Goal: Task Accomplishment & Management: Use online tool/utility

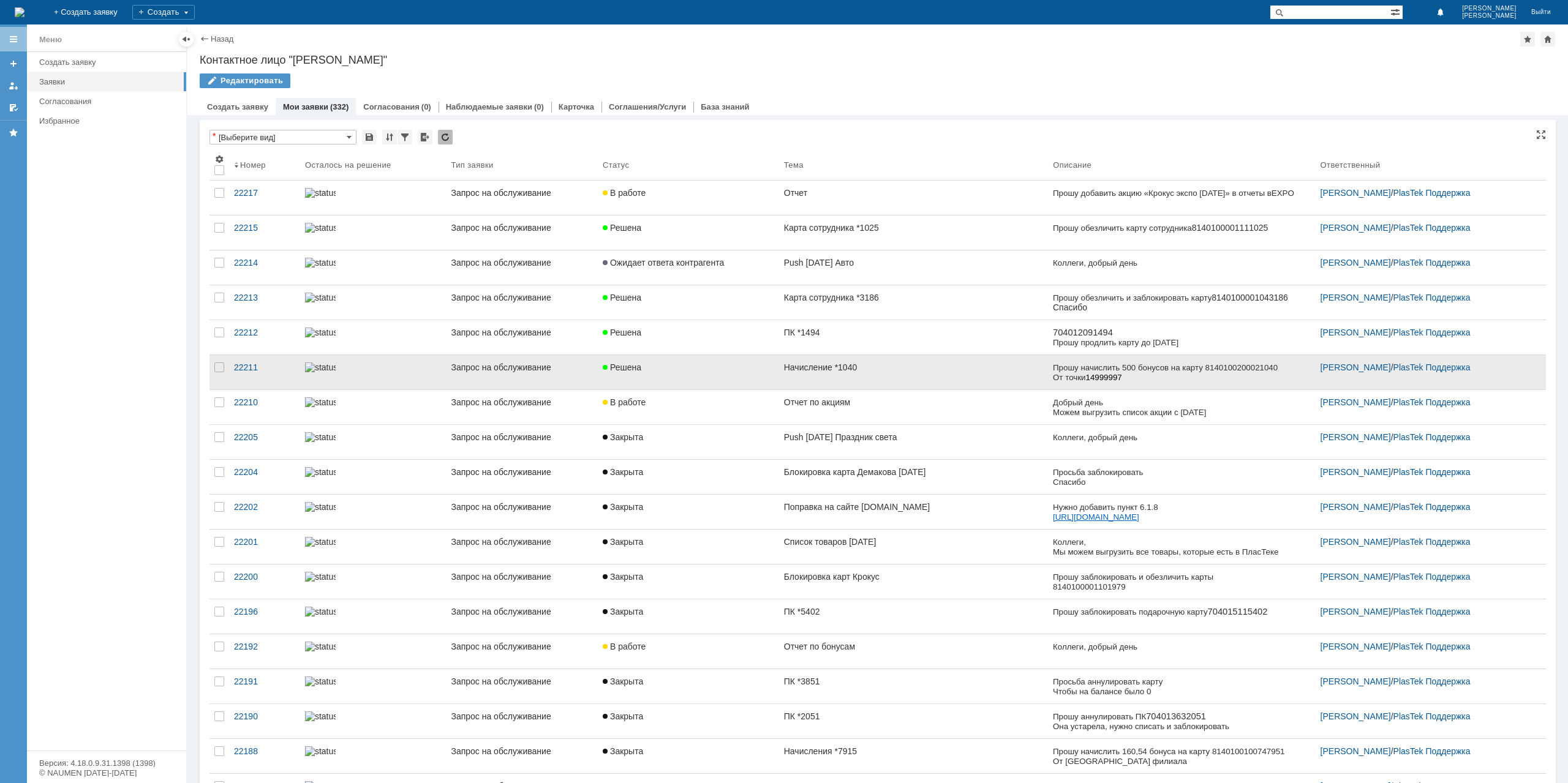
click at [748, 369] on div "Решена" at bounding box center [688, 367] width 172 height 10
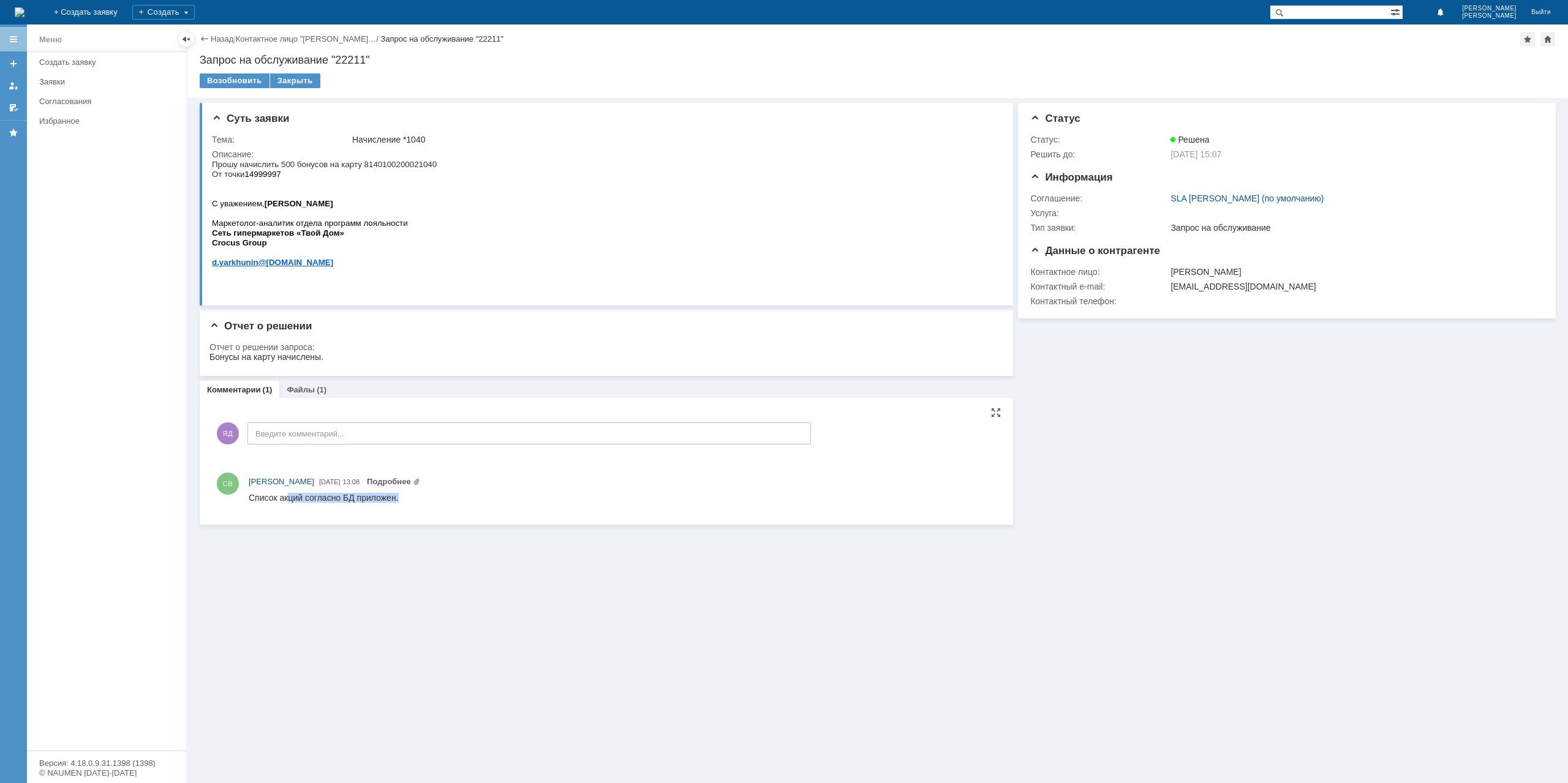
drag, startPoint x: 290, startPoint y: 498, endPoint x: 415, endPoint y: 496, distance: 125.0
click at [415, 496] on html "Список акций согласно БД приложен." at bounding box center [622, 498] width 747 height 11
click at [303, 390] on link "Файлы" at bounding box center [301, 390] width 28 height 9
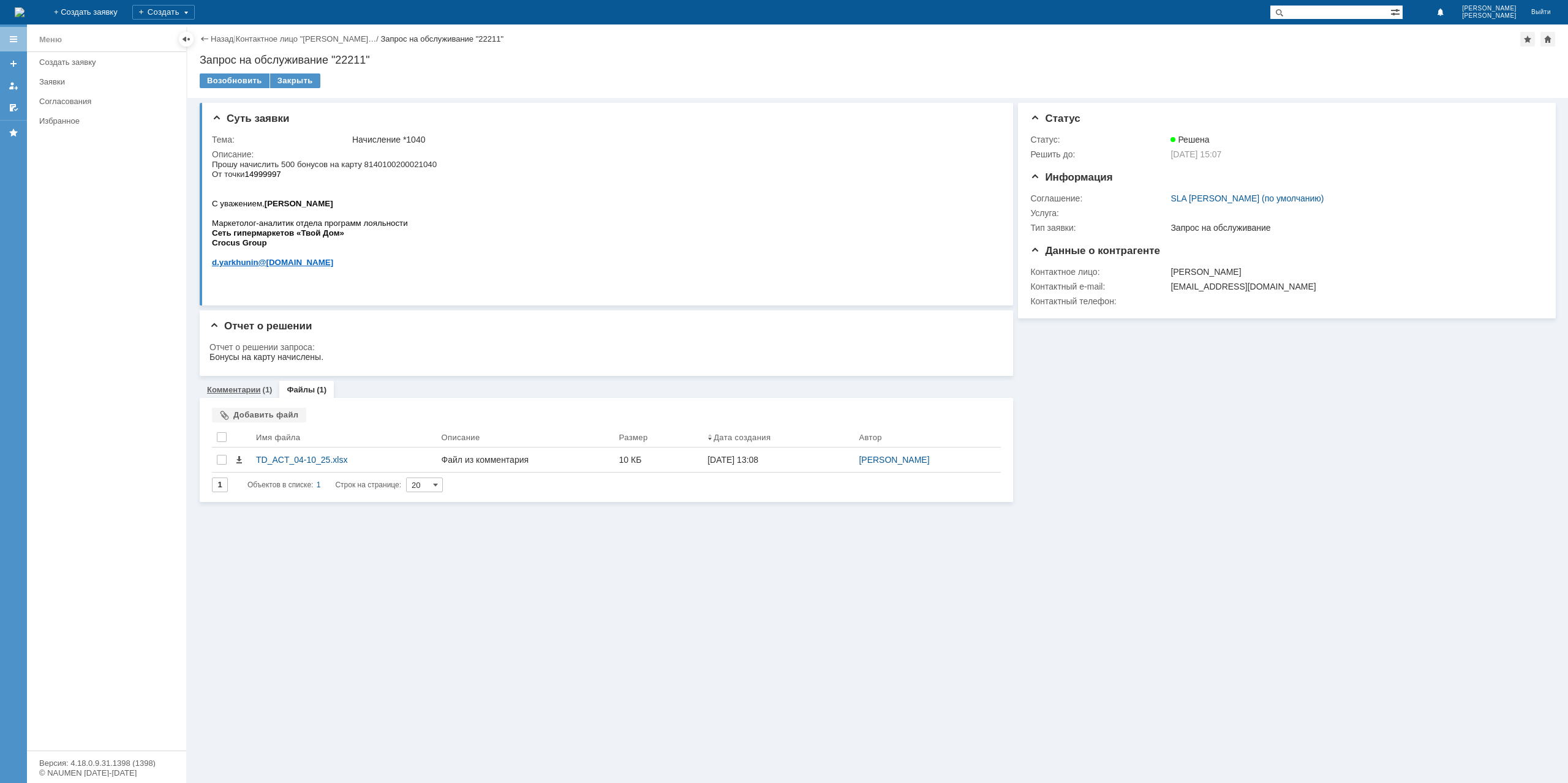
click at [259, 385] on div "Комментарии (1)" at bounding box center [240, 389] width 79 height 18
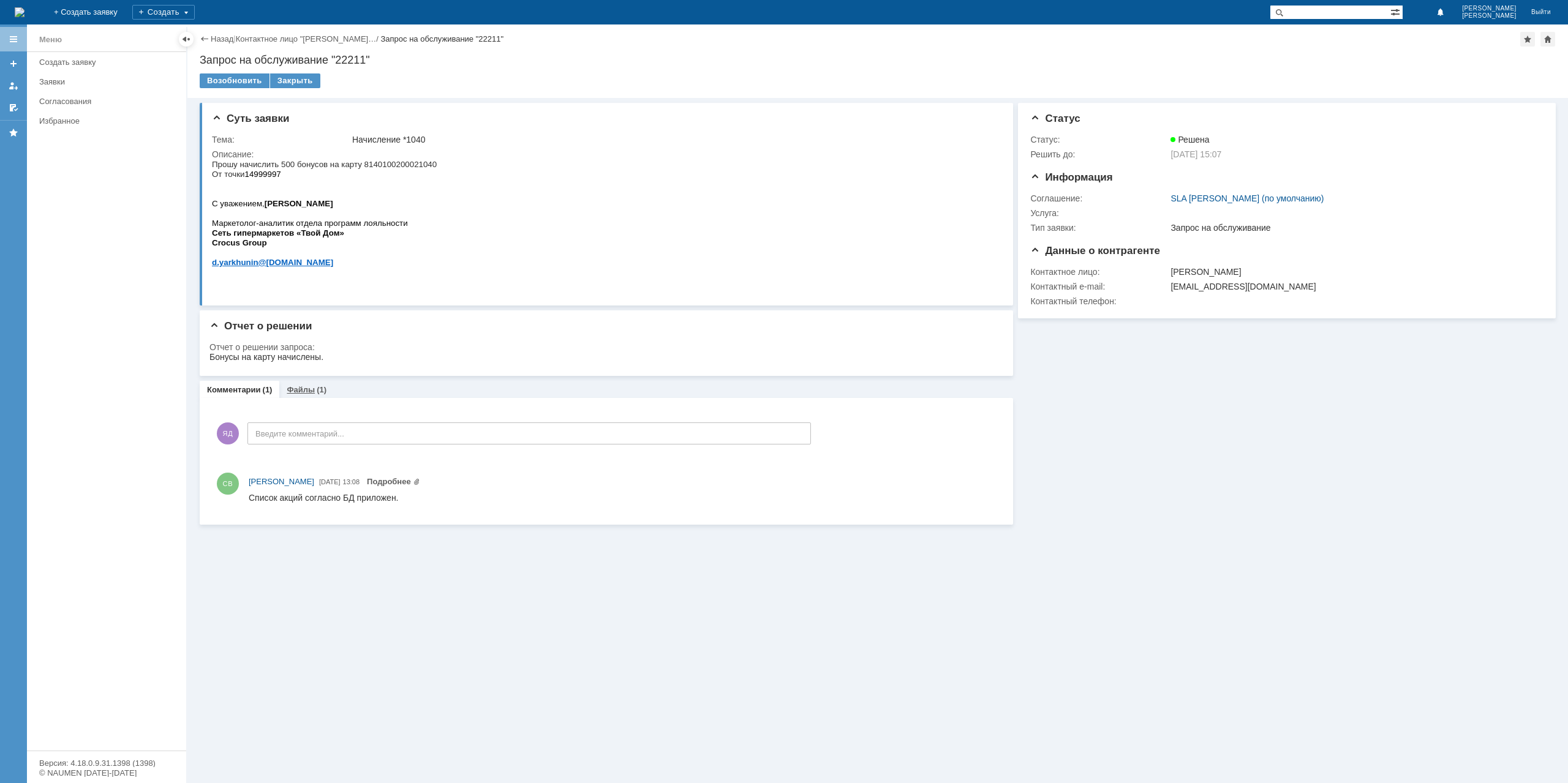
click at [301, 381] on div "Файлы (1)" at bounding box center [307, 389] width 54 height 18
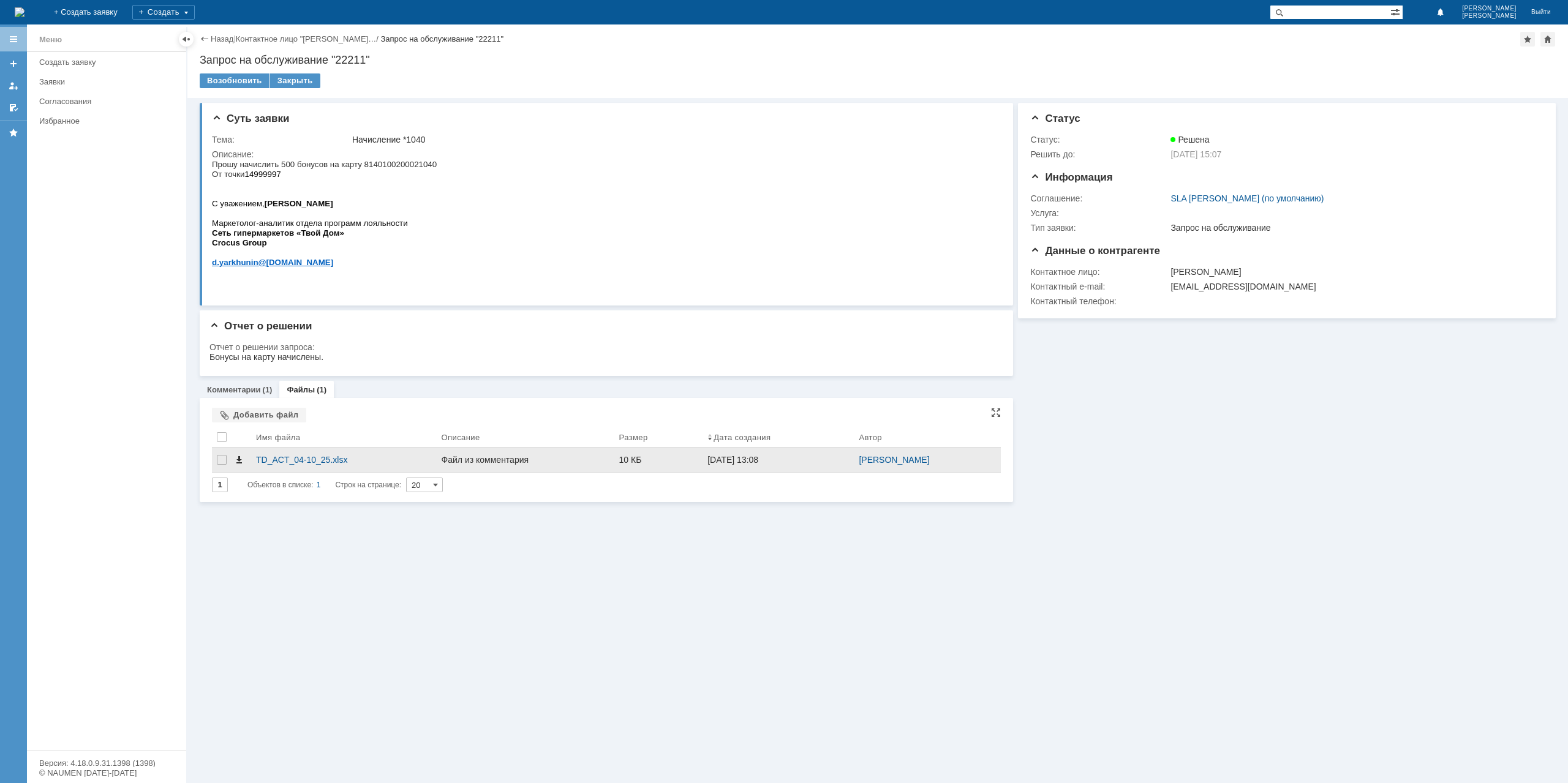
click at [236, 461] on span at bounding box center [238, 459] width 10 height 10
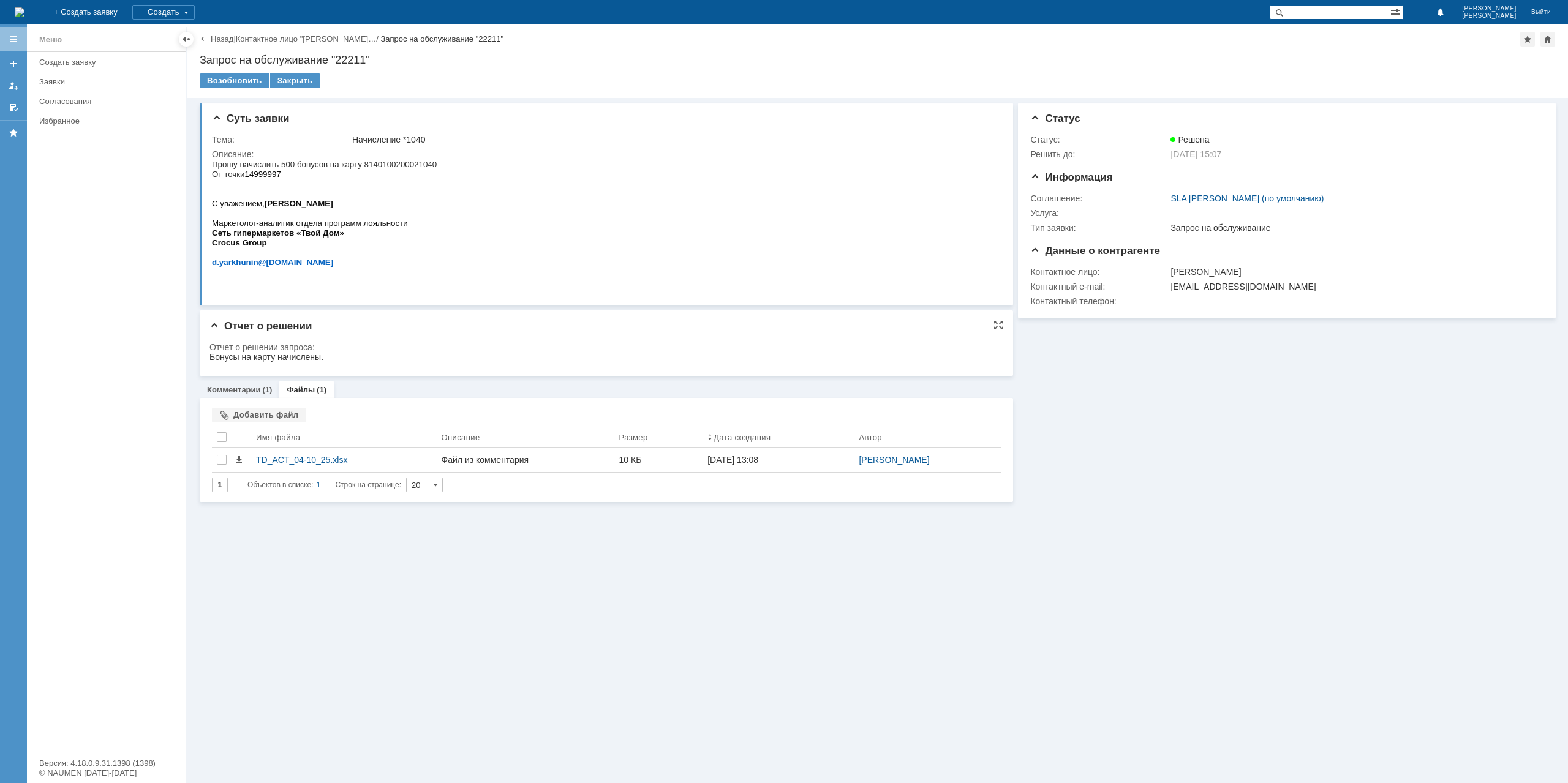
click at [422, 354] on html "Бонусы на карту начислены." at bounding box center [602, 357] width 785 height 11
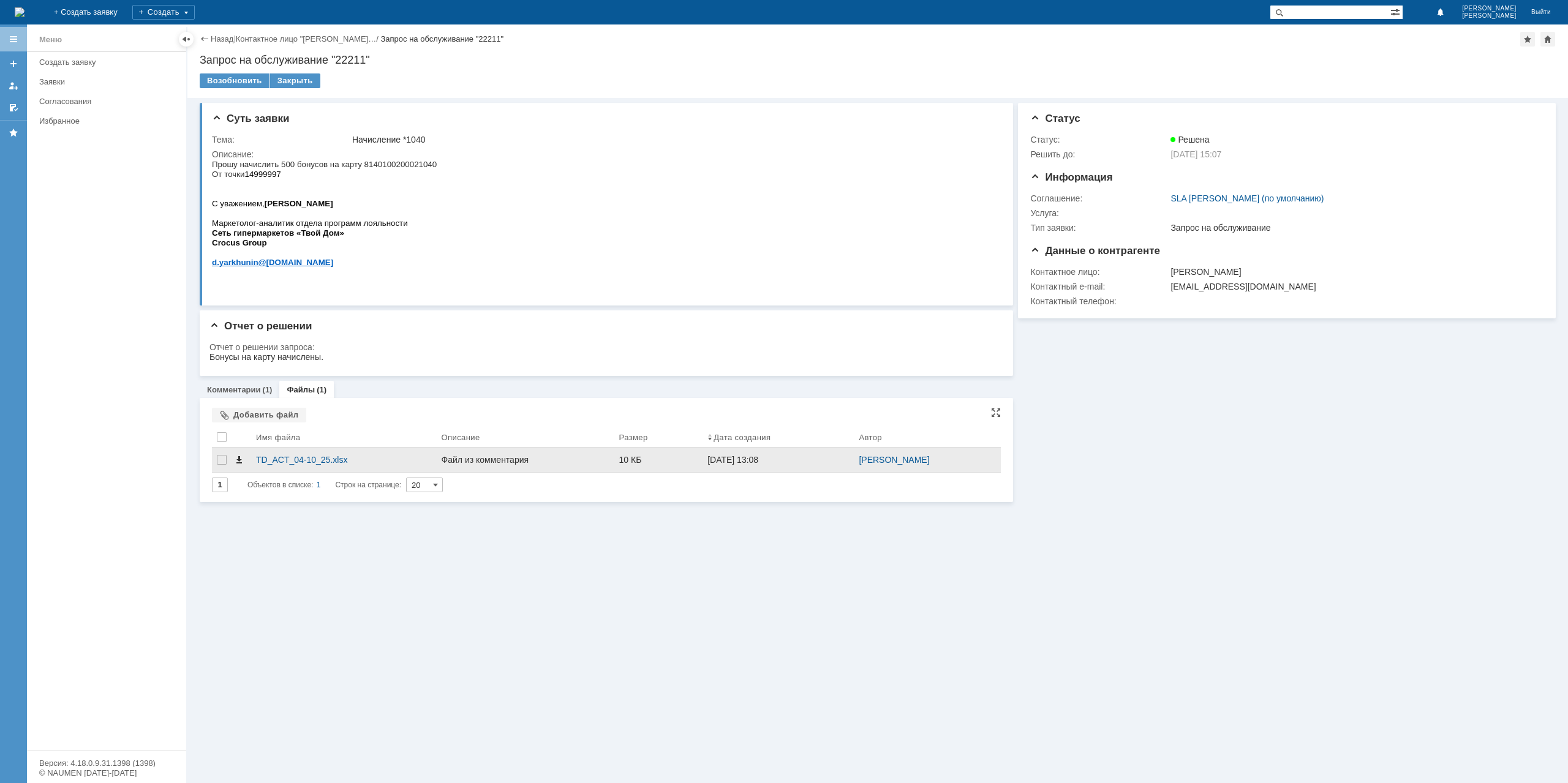
click at [239, 461] on span at bounding box center [238, 459] width 10 height 10
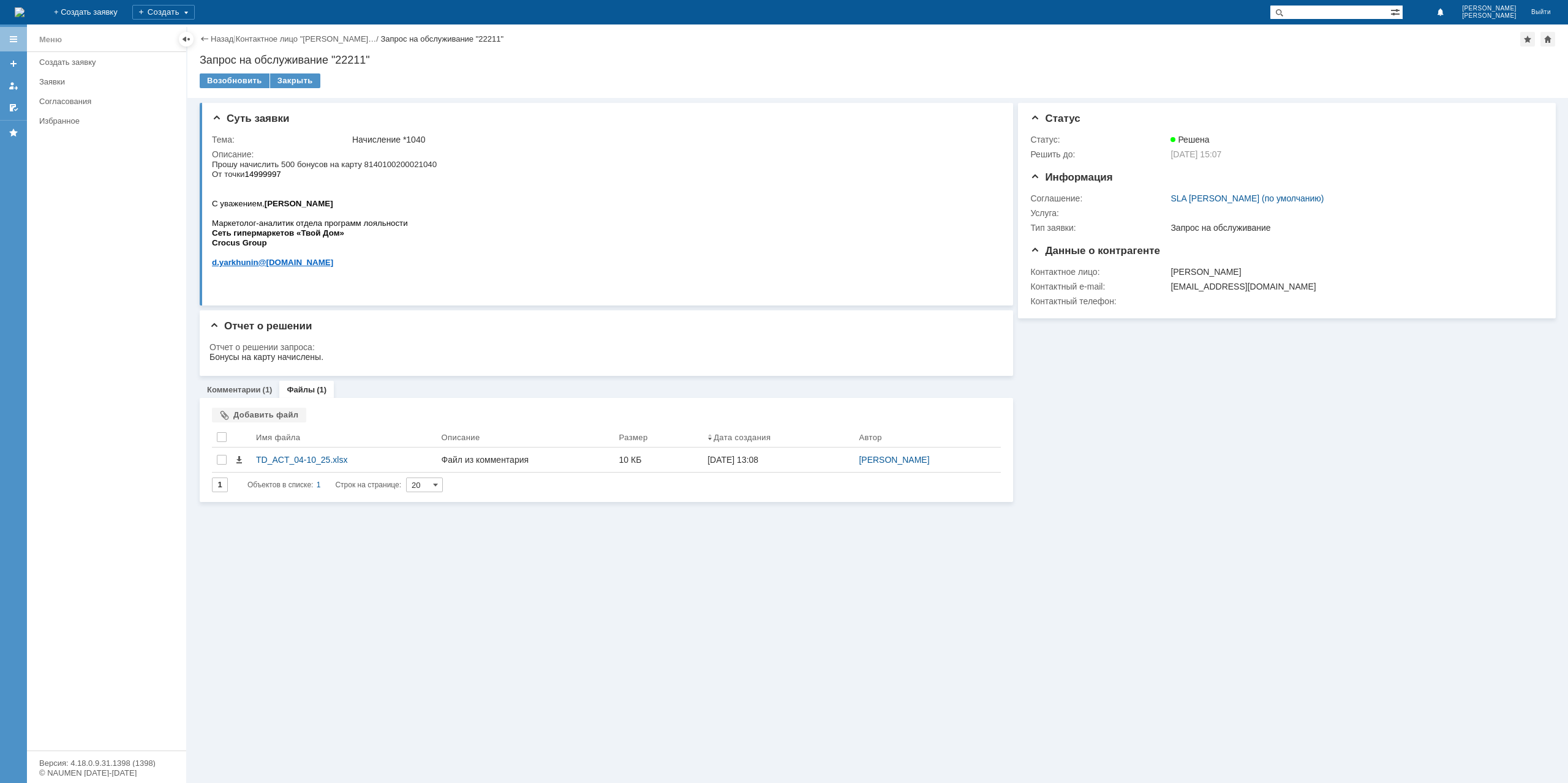
click at [213, 32] on div "Назад | Контактное лицо "[PERSON_NAME]… / Запрос на обслуживание "22211"" at bounding box center [878, 39] width 1356 height 15
click at [213, 37] on link "Назад" at bounding box center [222, 39] width 23 height 9
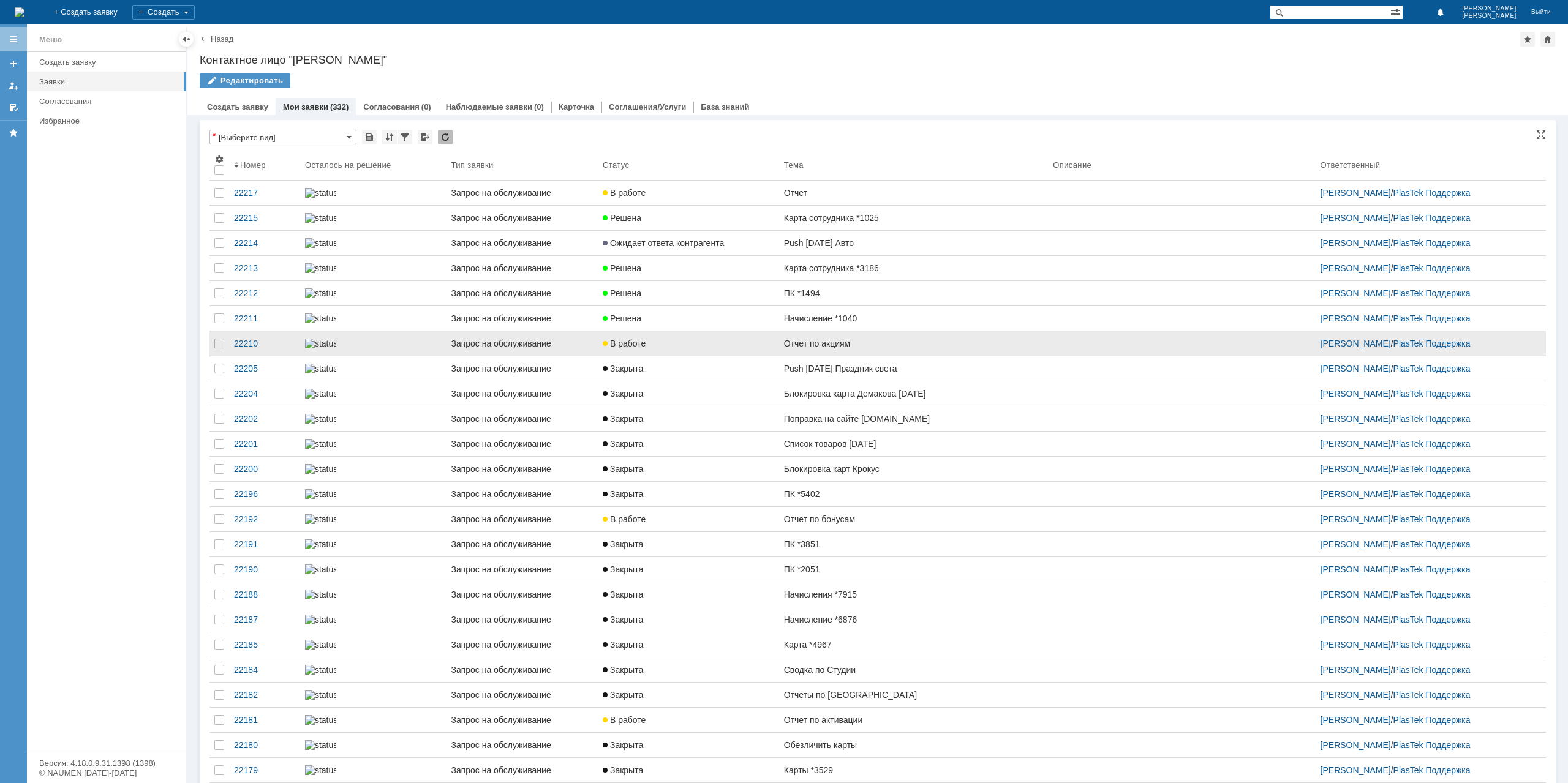
click at [814, 348] on div "Отчет по акциям" at bounding box center [913, 344] width 259 height 10
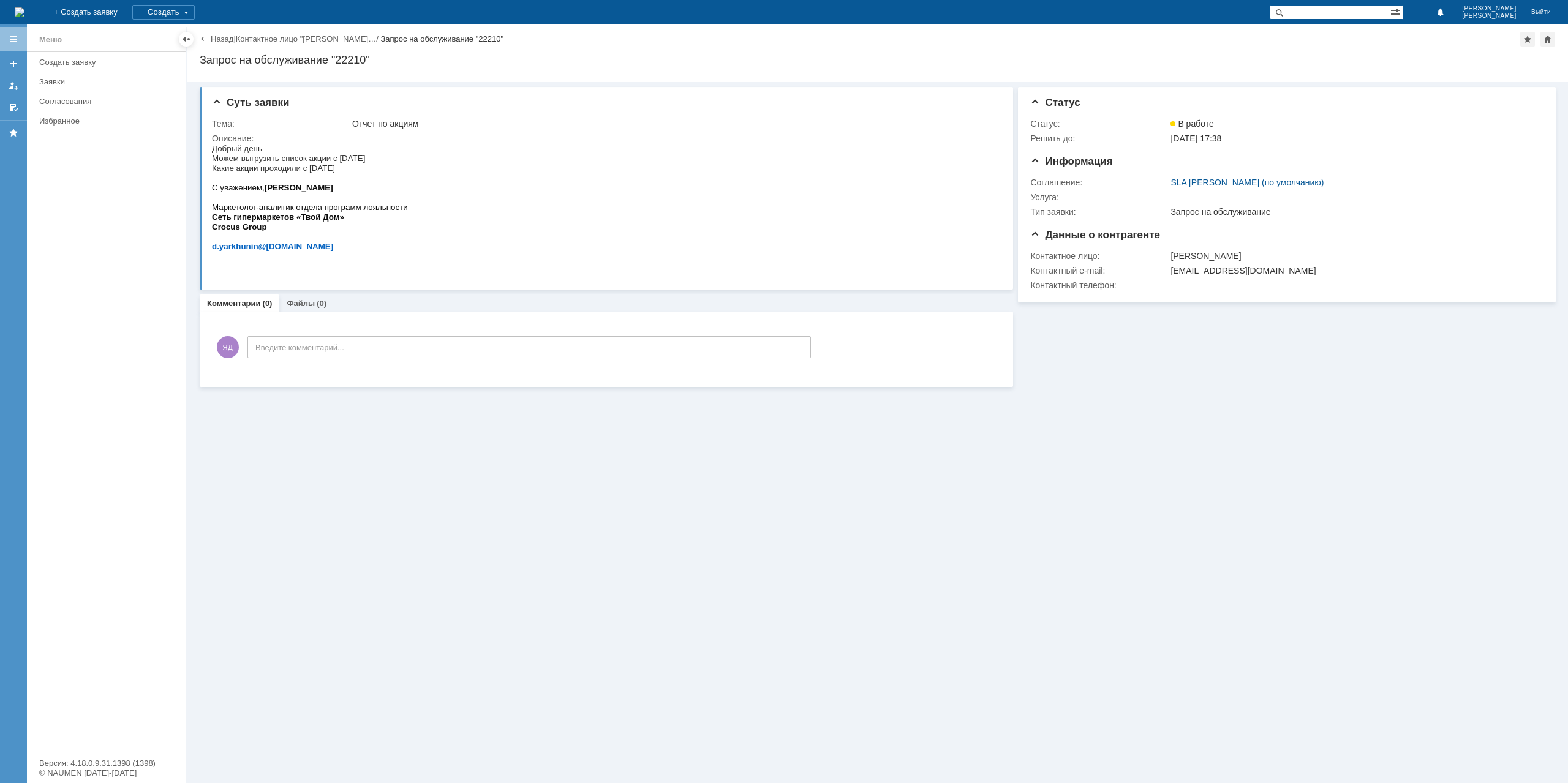
click at [303, 304] on link "Файлы" at bounding box center [301, 303] width 28 height 9
click at [242, 296] on div "Комментарии (0)" at bounding box center [240, 303] width 79 height 18
click at [225, 37] on link "Назад" at bounding box center [222, 39] width 23 height 9
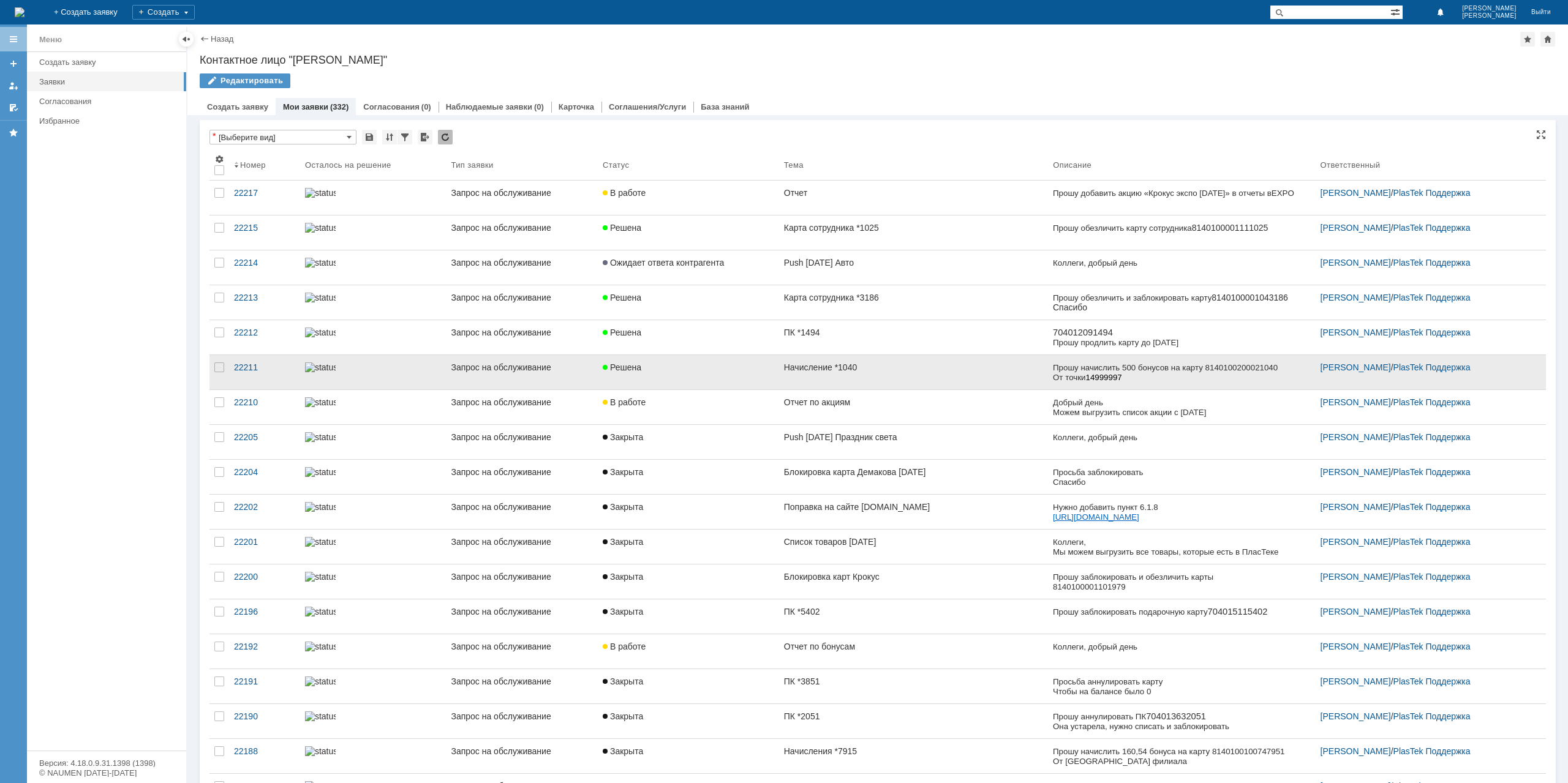
click at [852, 363] on div "Начисление *1040" at bounding box center [913, 367] width 259 height 10
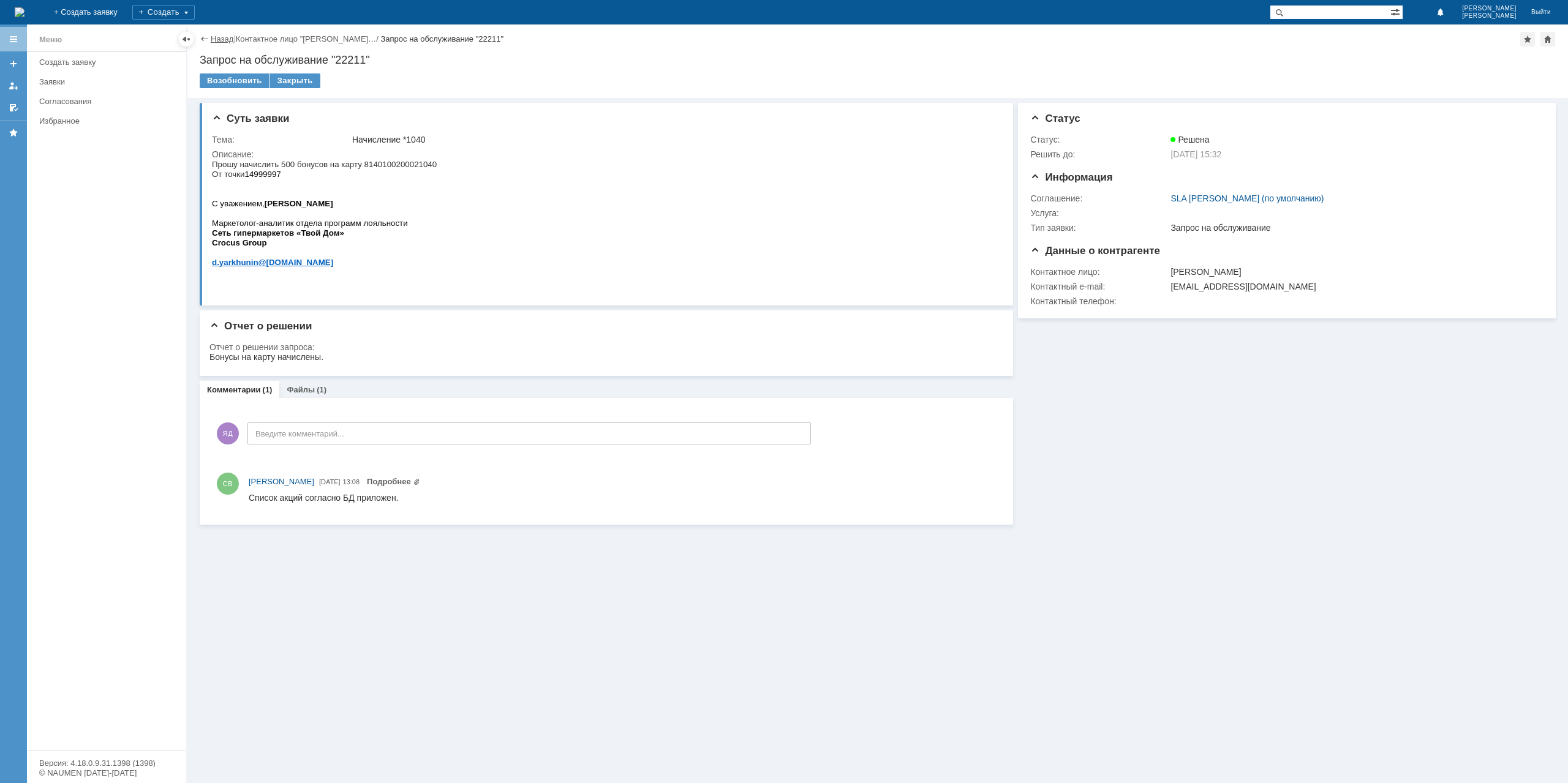
click at [219, 37] on link "Назад" at bounding box center [222, 39] width 23 height 9
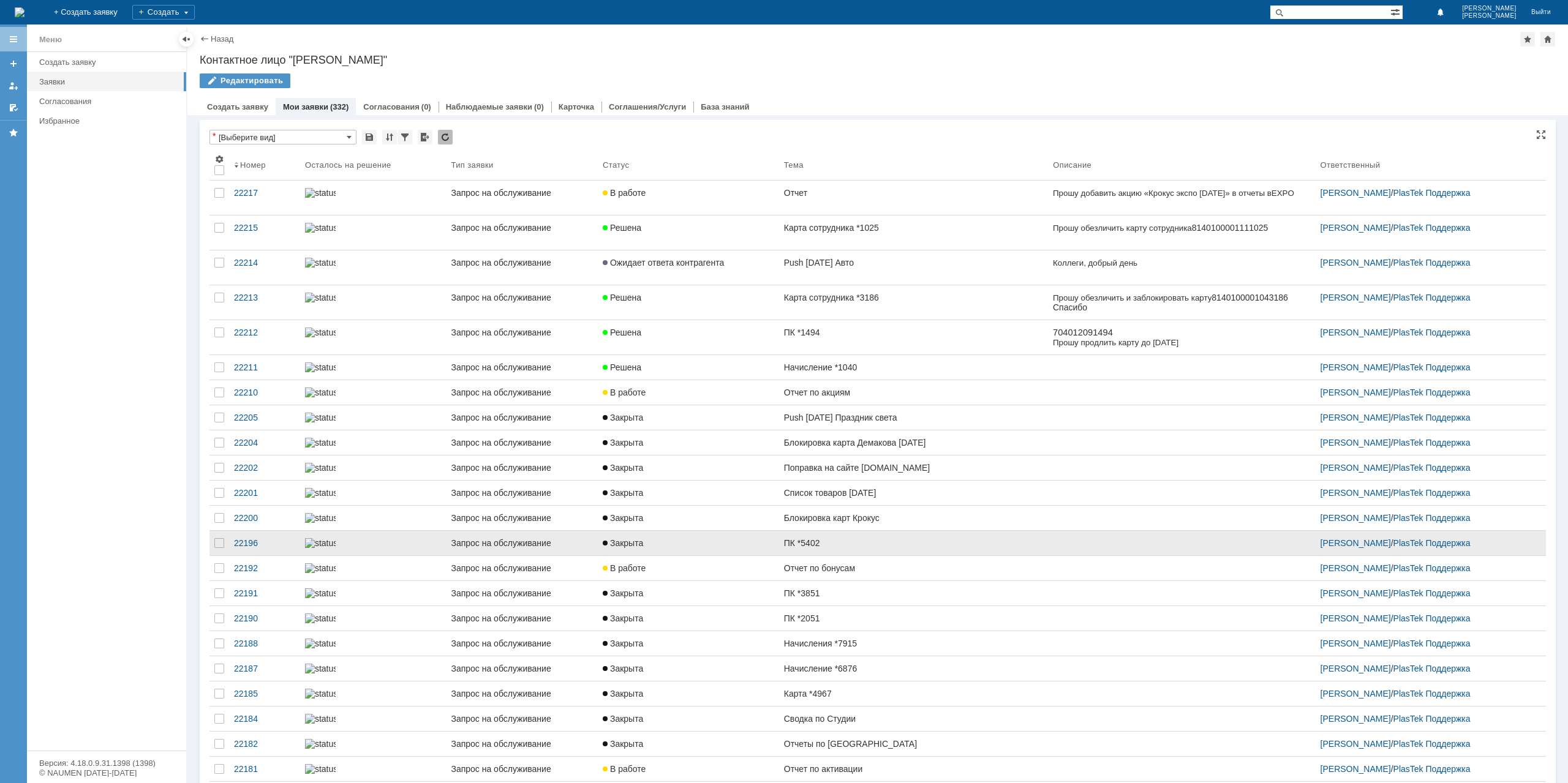
click at [846, 555] on link "ПК *5402" at bounding box center [914, 543] width 269 height 24
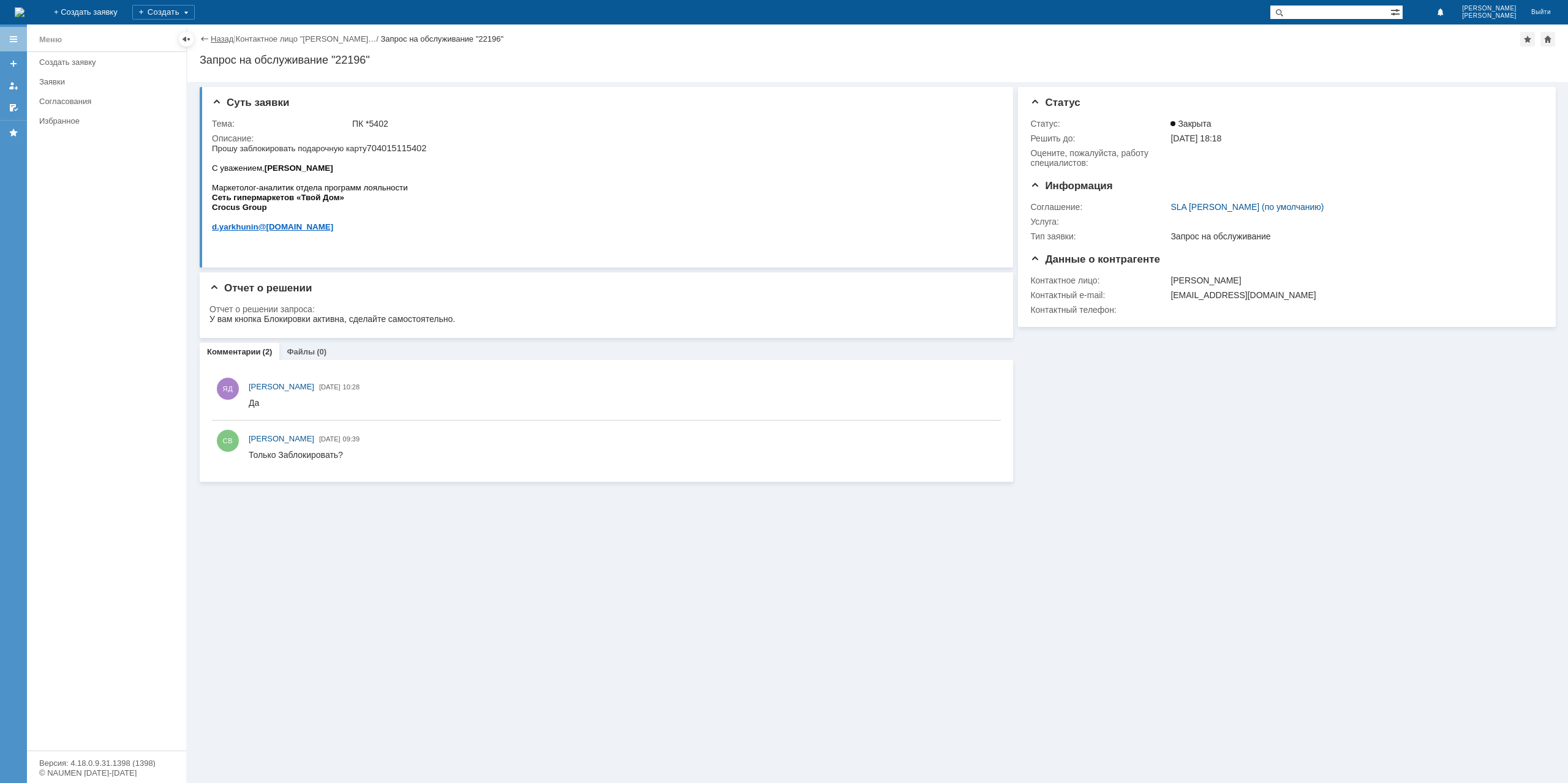
click at [211, 38] on link "Назад" at bounding box center [222, 39] width 23 height 9
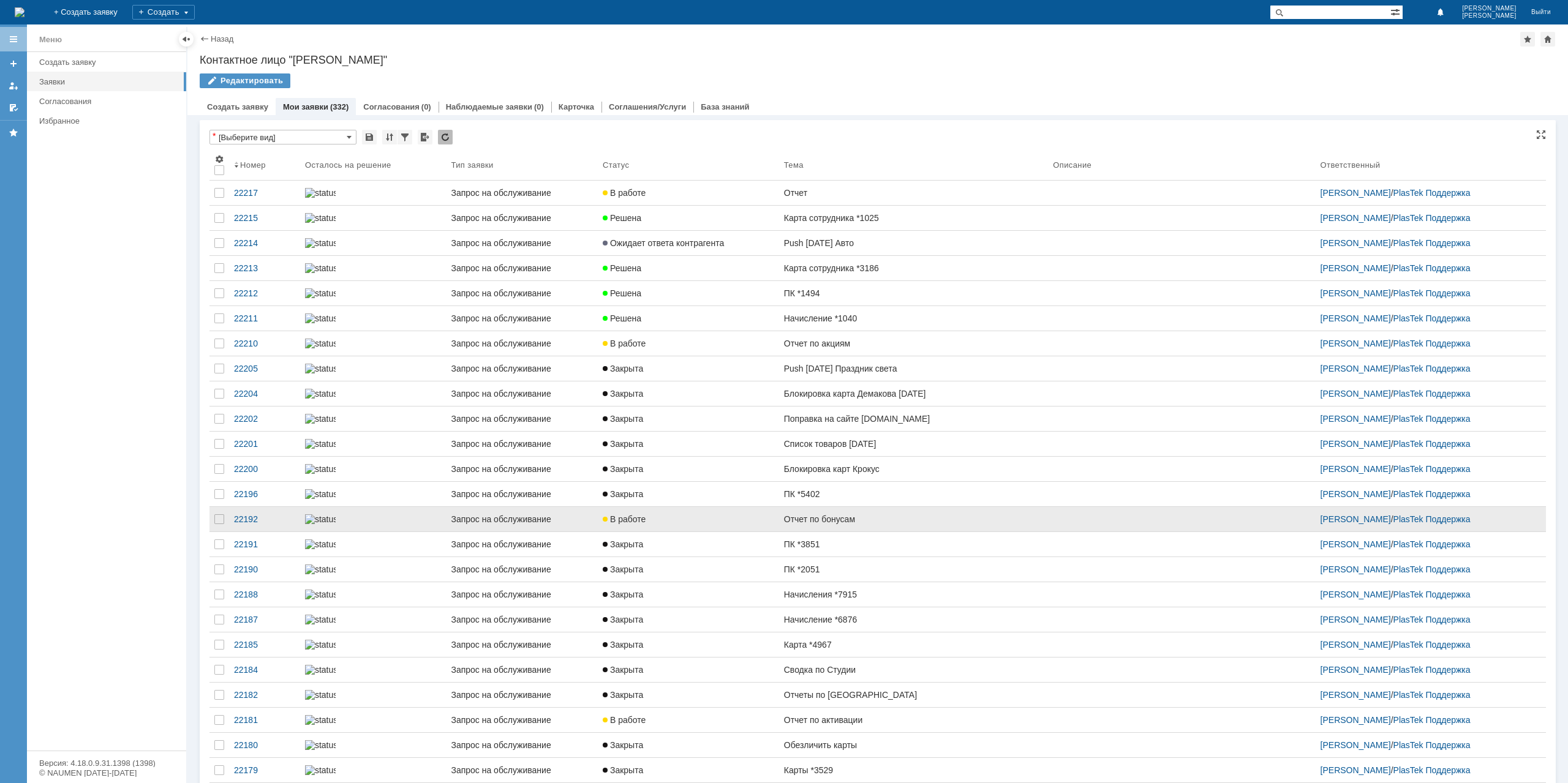
click at [831, 531] on link "Отчет по бонусам" at bounding box center [914, 519] width 269 height 24
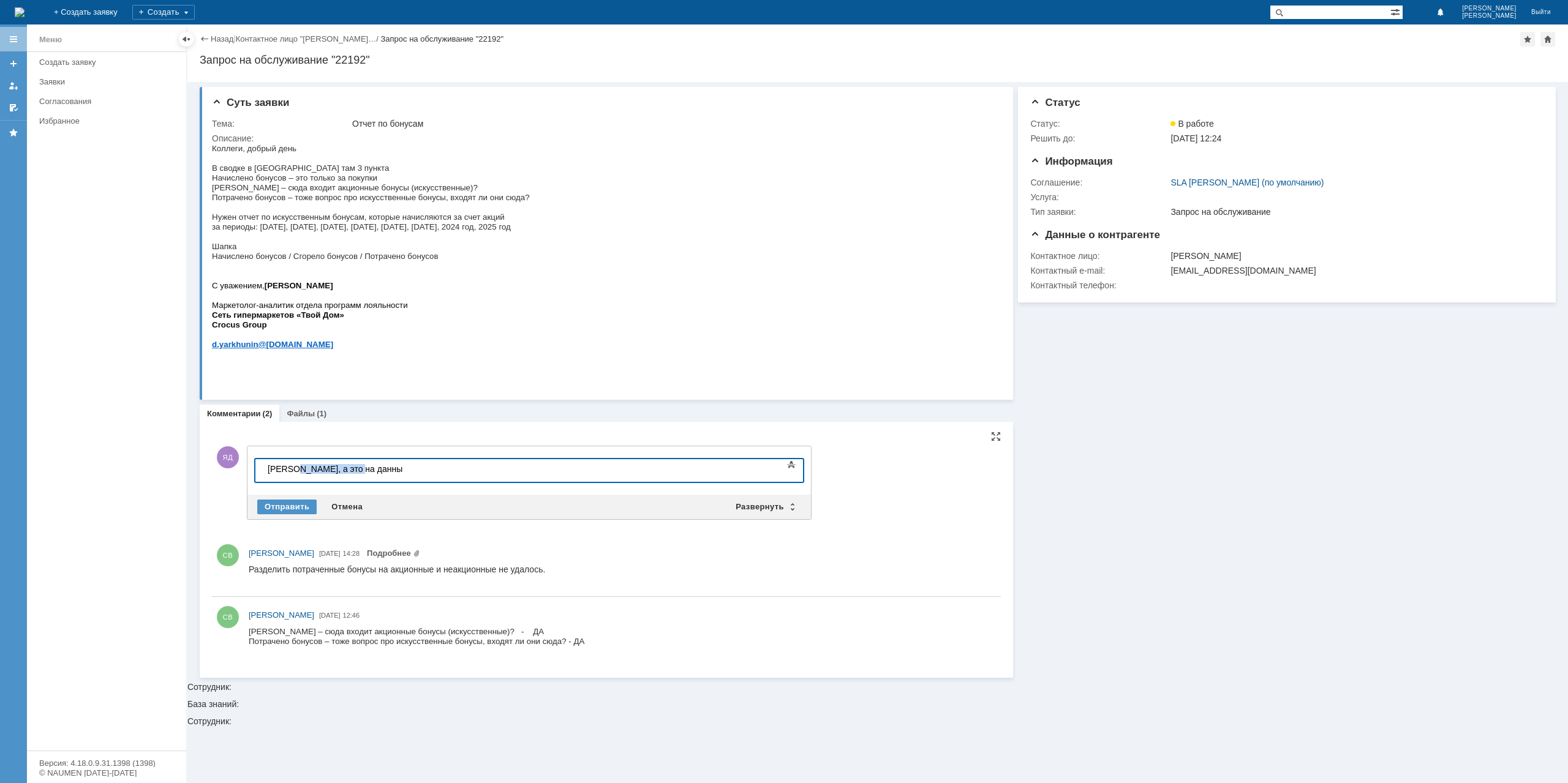
drag, startPoint x: 379, startPoint y: 471, endPoint x: 295, endPoint y: 471, distance: 84.0
click at [295, 471] on div "[PERSON_NAME], а это на данны" at bounding box center [354, 469] width 174 height 10
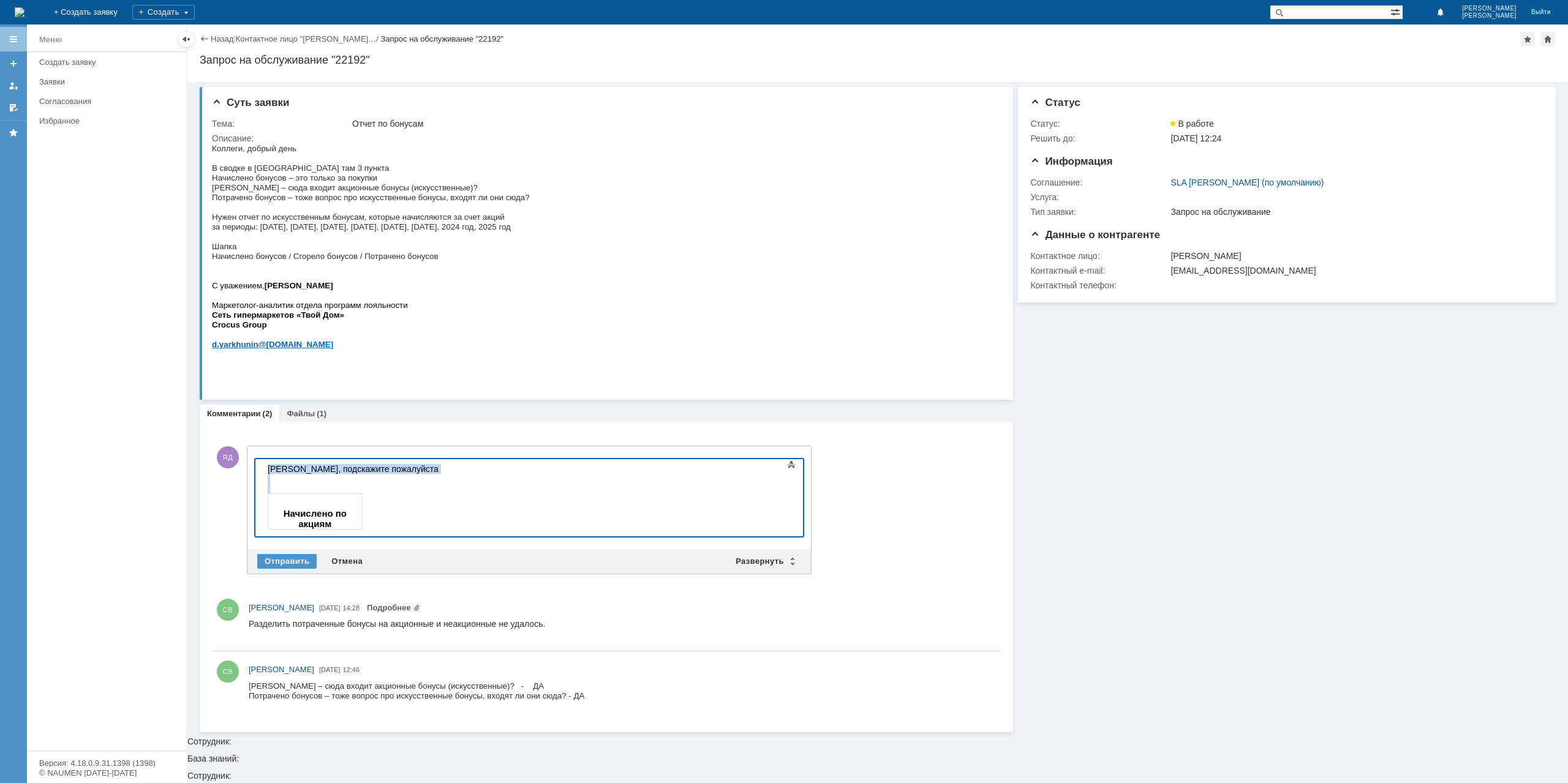
click at [379, 510] on div "Начислено по акциям" at bounding box center [354, 506] width 174 height 46
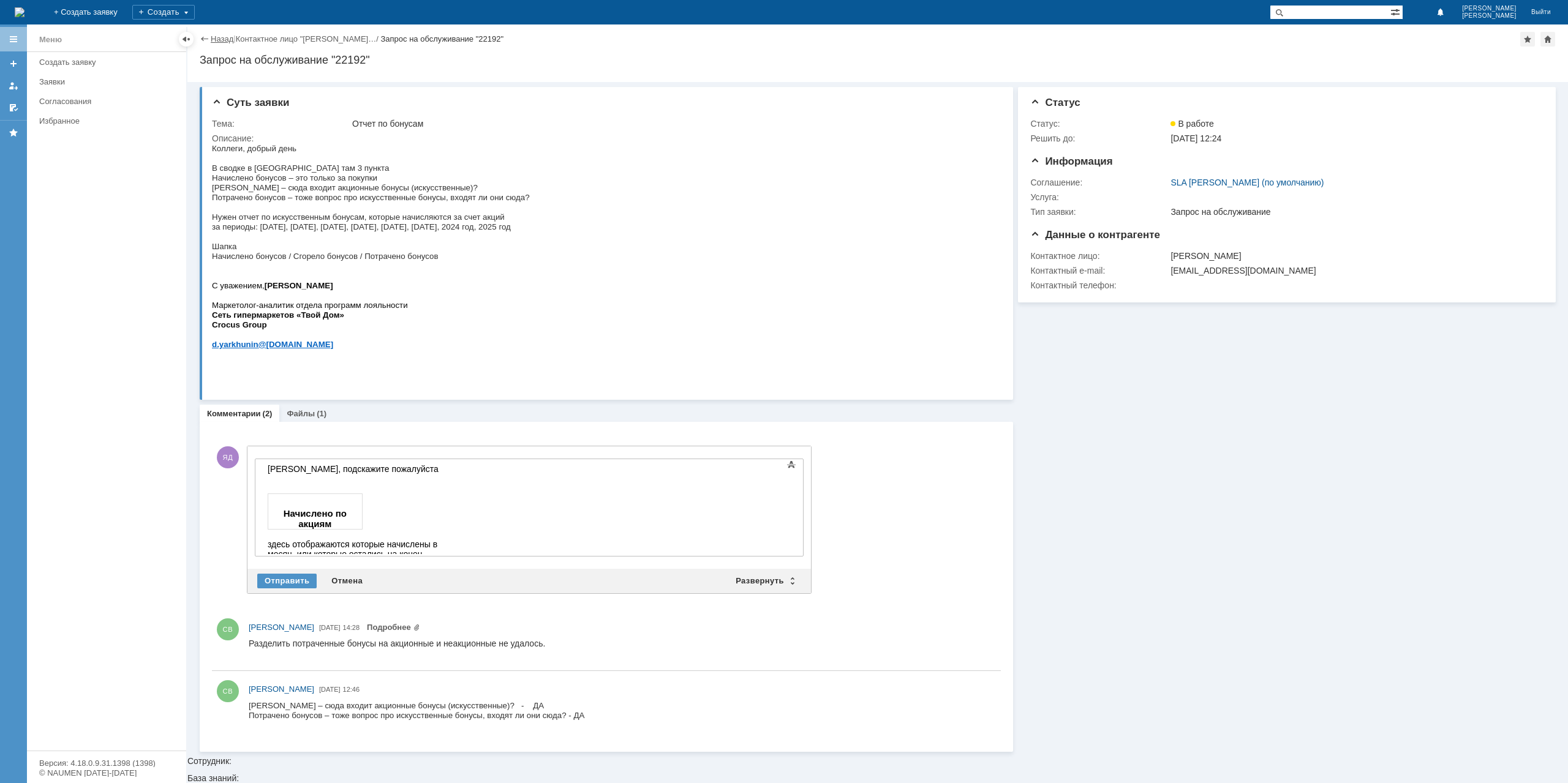
click at [228, 37] on link "Назад" at bounding box center [222, 39] width 23 height 9
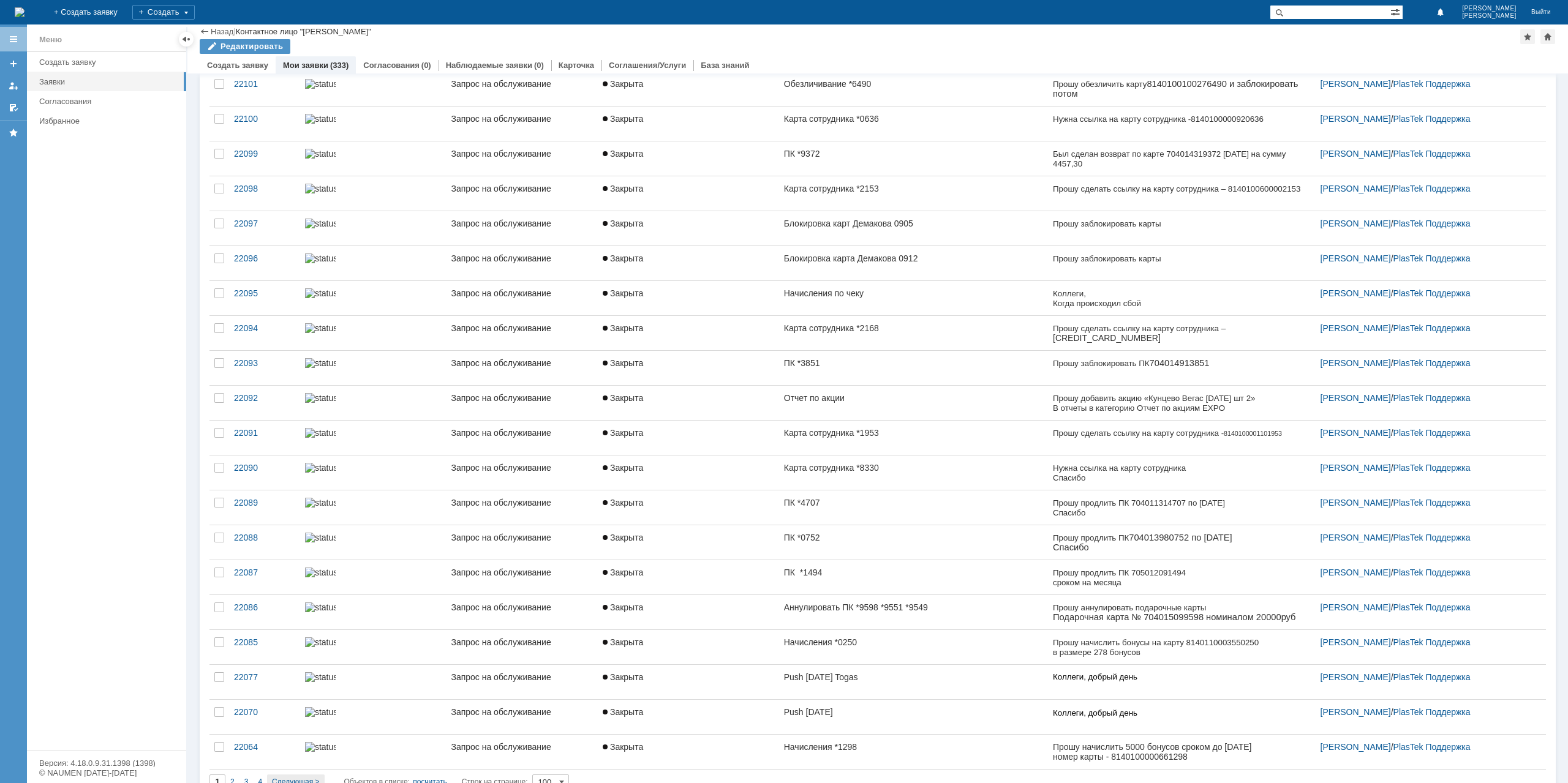
click at [295, 778] on span "Следующая >" at bounding box center [295, 782] width 47 height 9
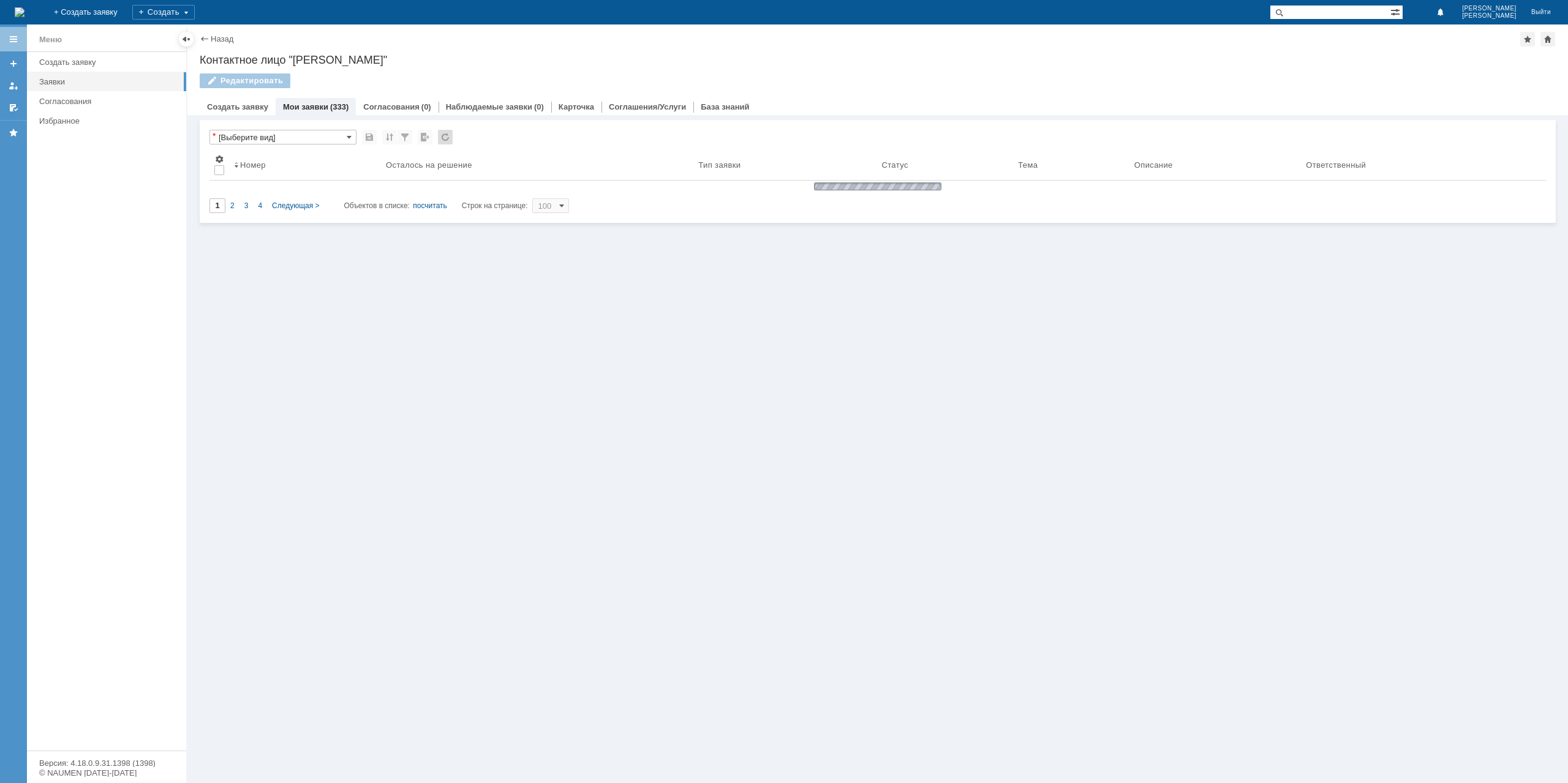
type input "2"
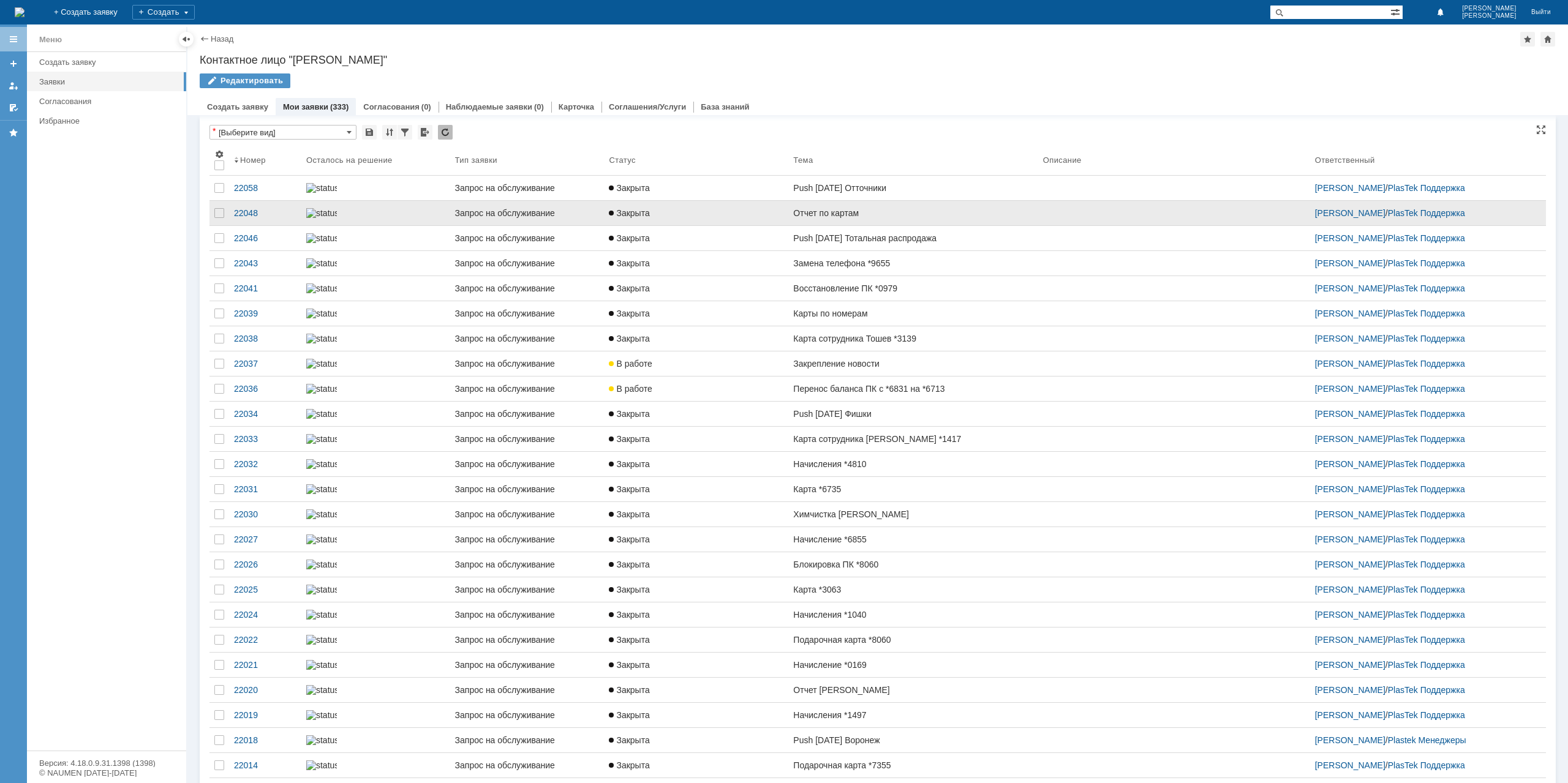
click at [909, 218] on div "Отчет по картам" at bounding box center [913, 213] width 240 height 10
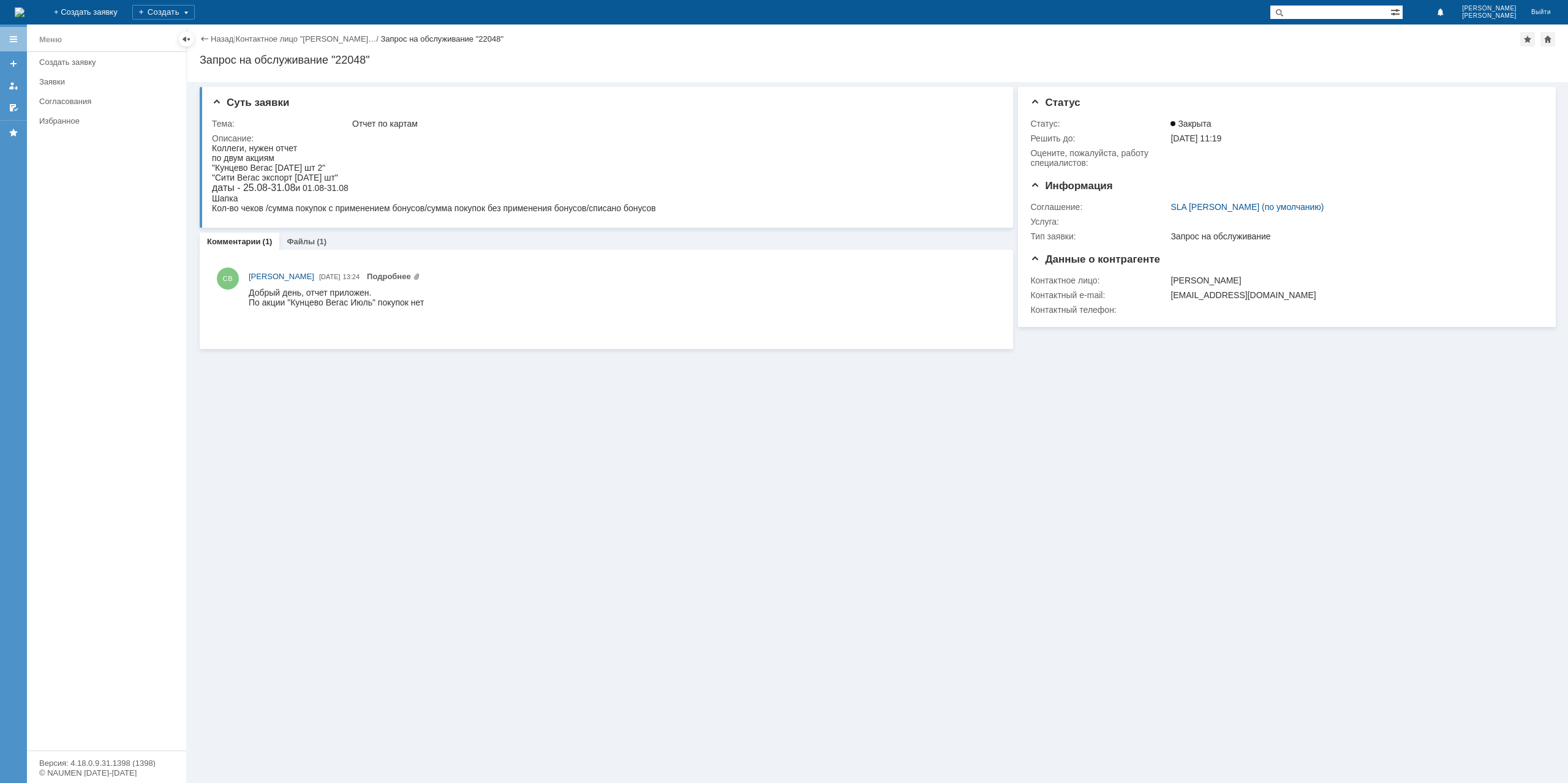
click at [209, 40] on div "Назад" at bounding box center [217, 39] width 34 height 9
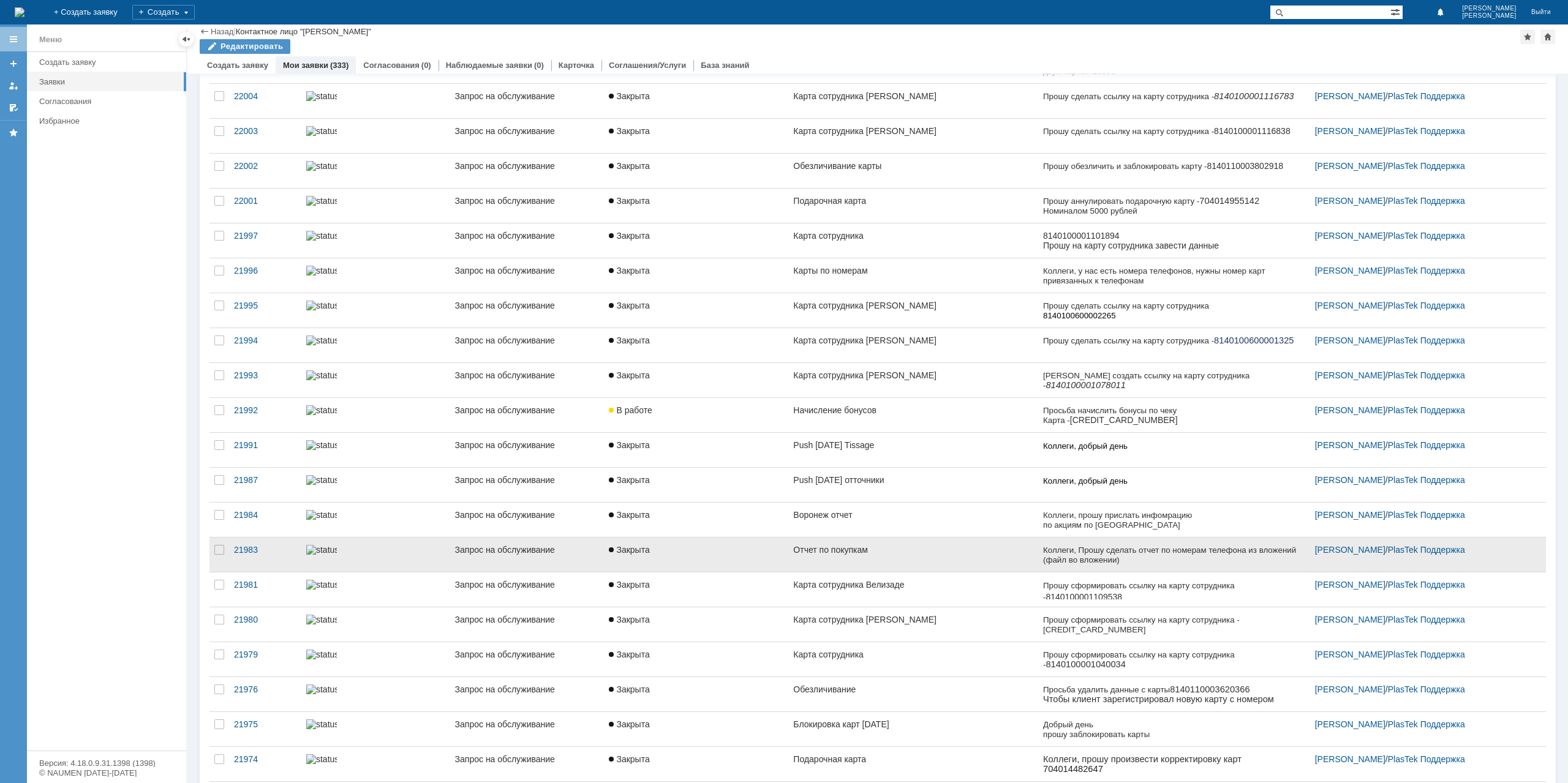
click at [916, 547] on link "Отчет по покупкам" at bounding box center [913, 555] width 250 height 34
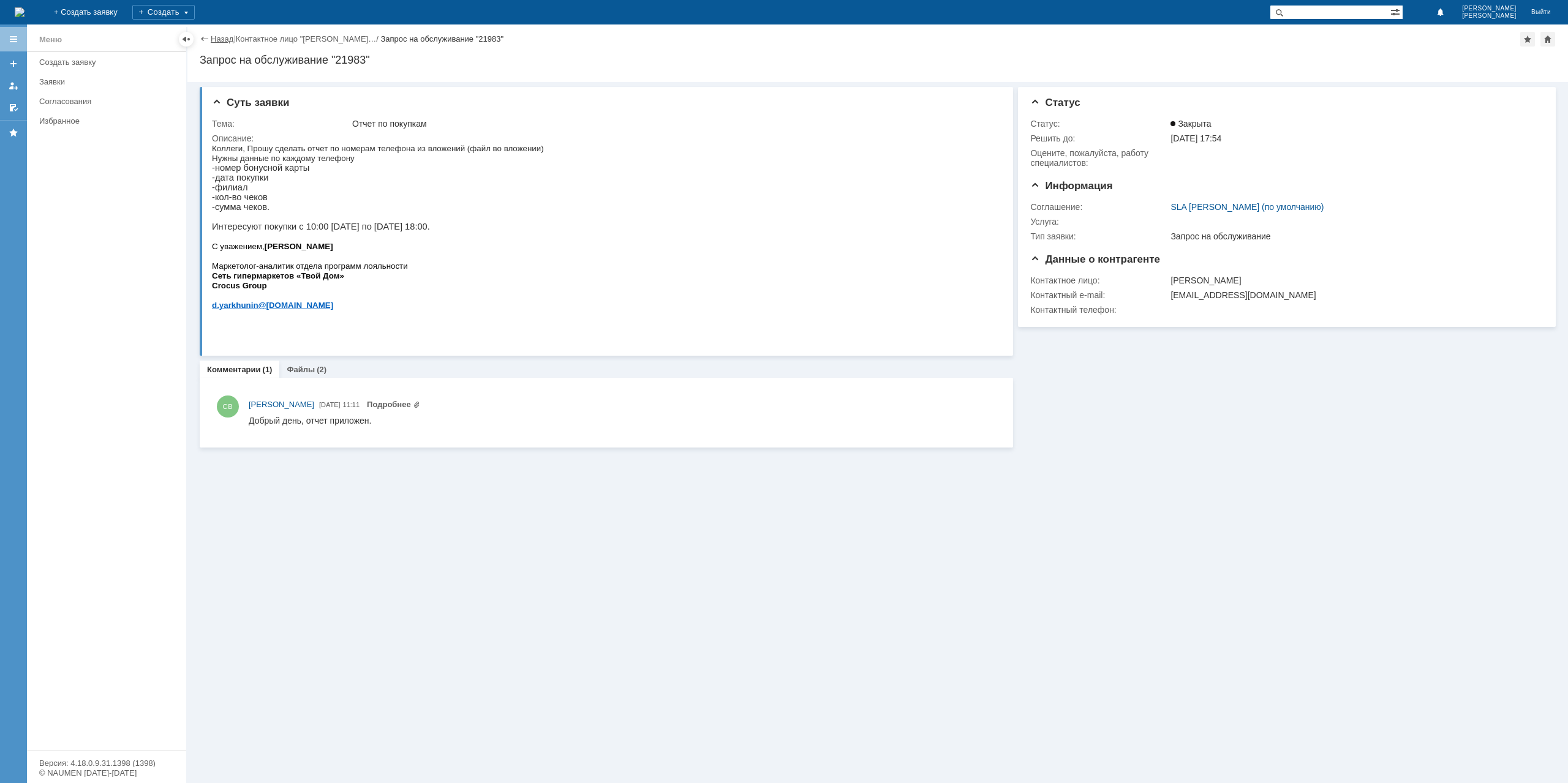
click at [221, 42] on link "Назад" at bounding box center [222, 39] width 23 height 9
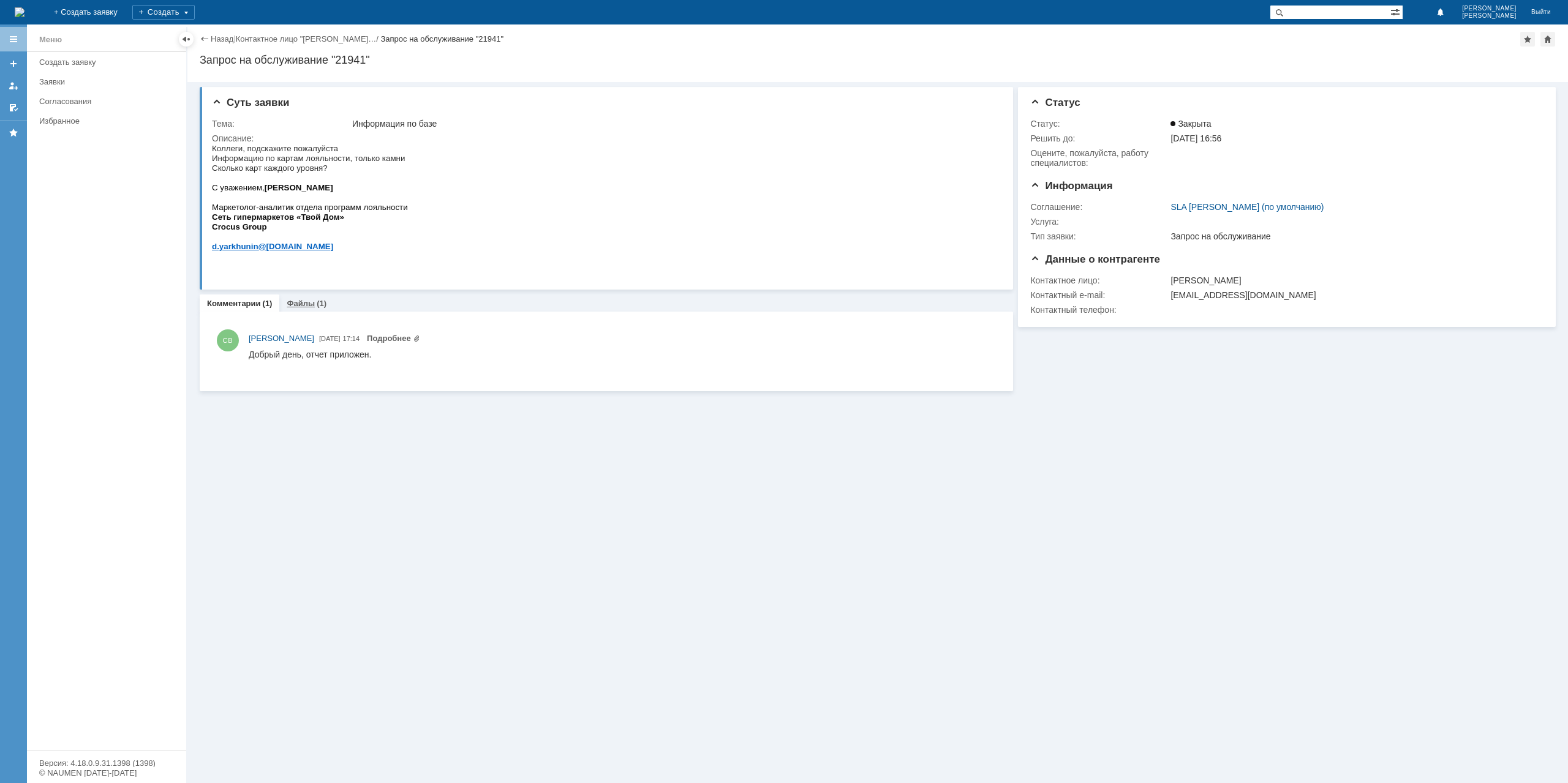
click at [312, 306] on link "Файлы" at bounding box center [301, 303] width 28 height 9
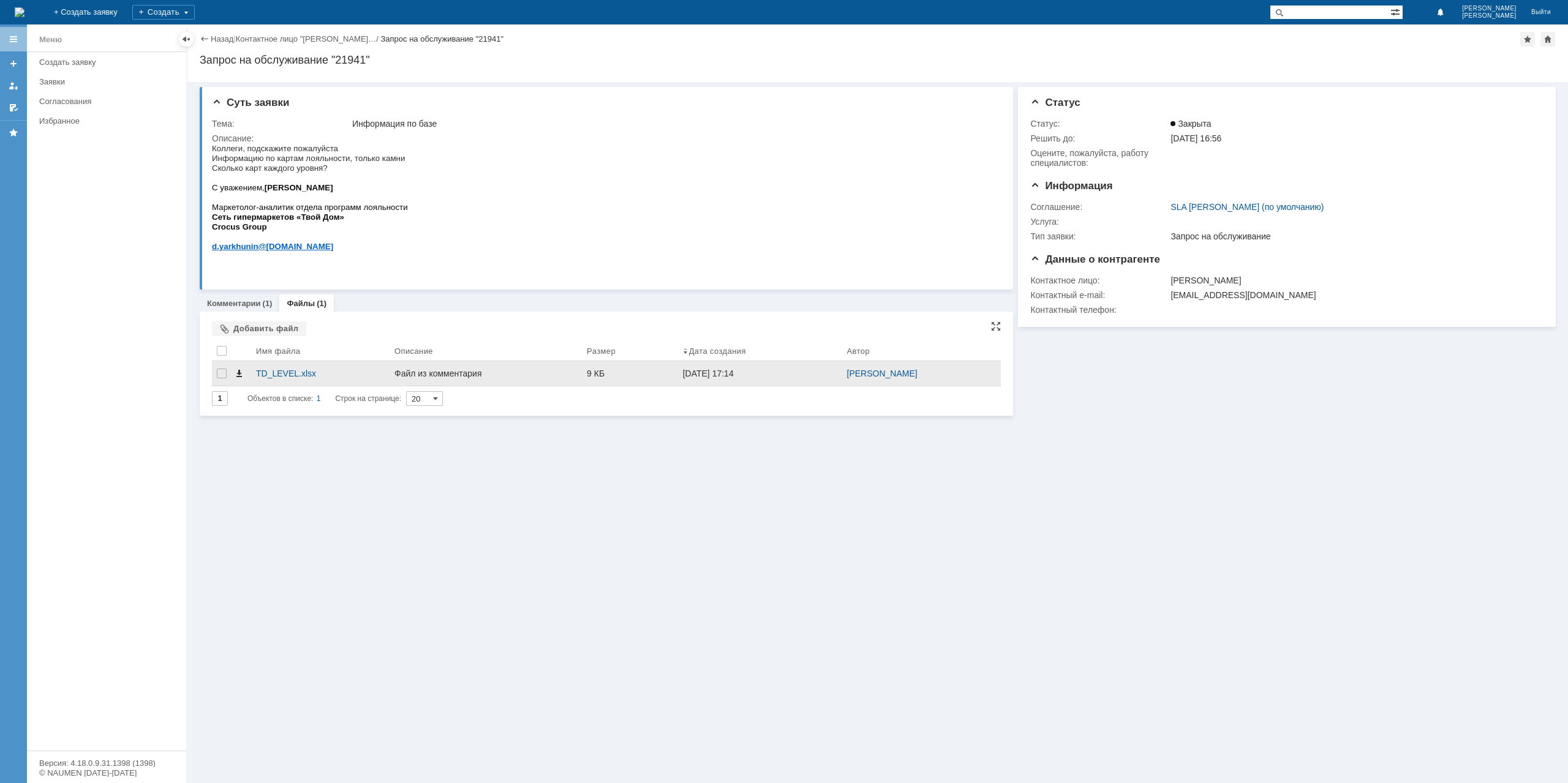
click at [236, 373] on span at bounding box center [238, 373] width 10 height 10
